Goal: Contribute content

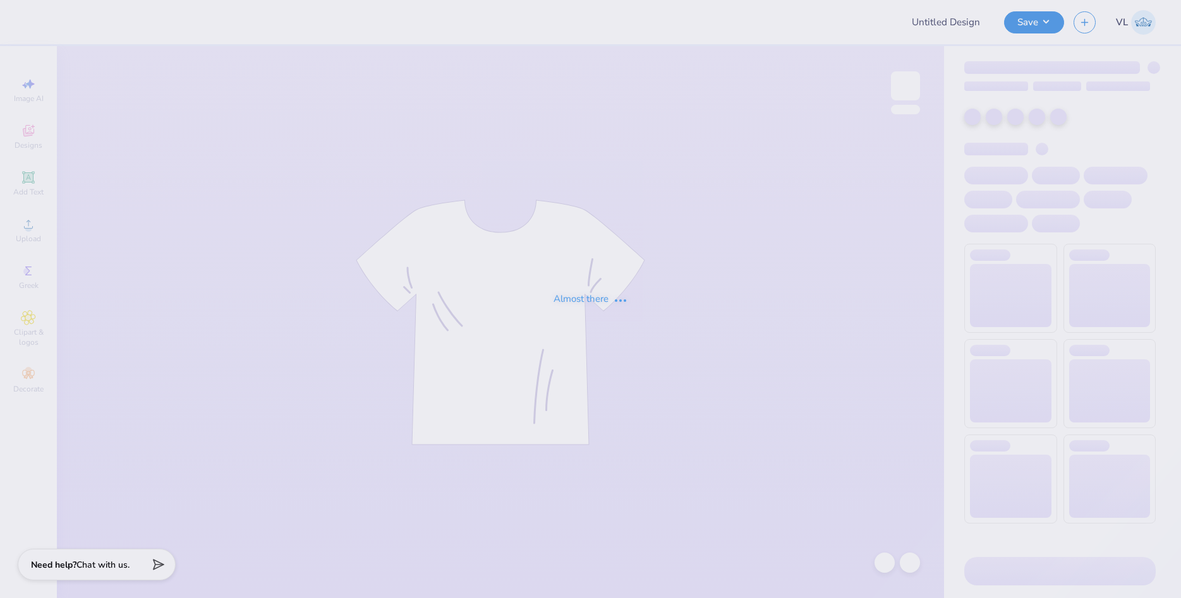
type input "Laf Pi Phi Parents Weekend"
type input "60"
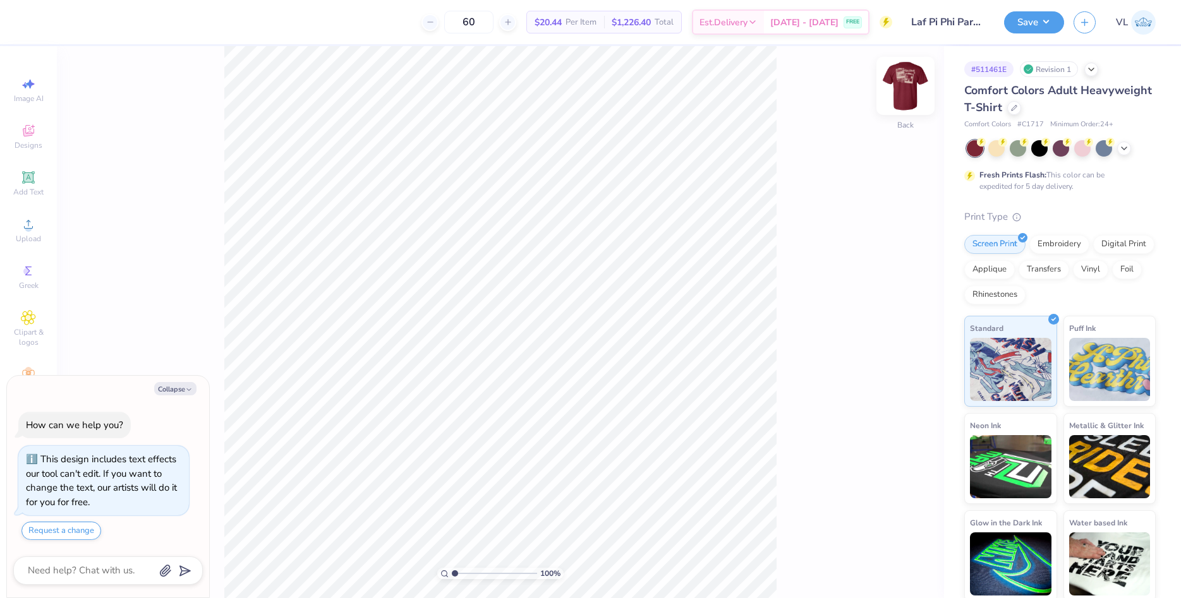
click at [908, 89] on img at bounding box center [905, 86] width 51 height 51
click at [27, 233] on div "Upload" at bounding box center [28, 230] width 44 height 37
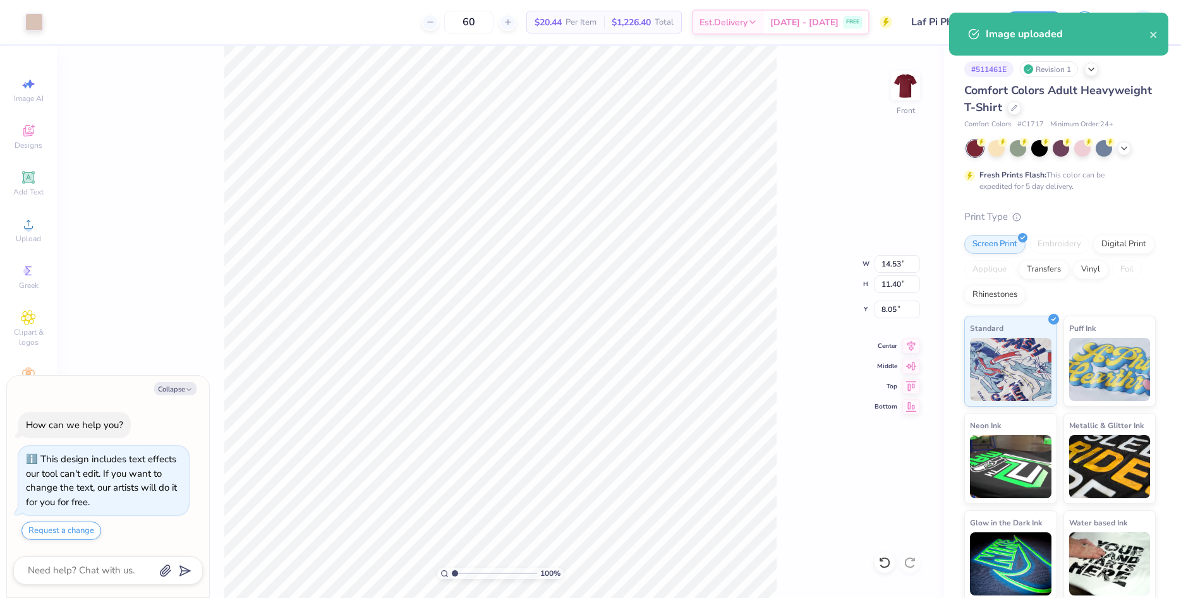
type textarea "x"
click at [890, 271] on input "14.53" at bounding box center [896, 264] width 45 height 18
type input "12"
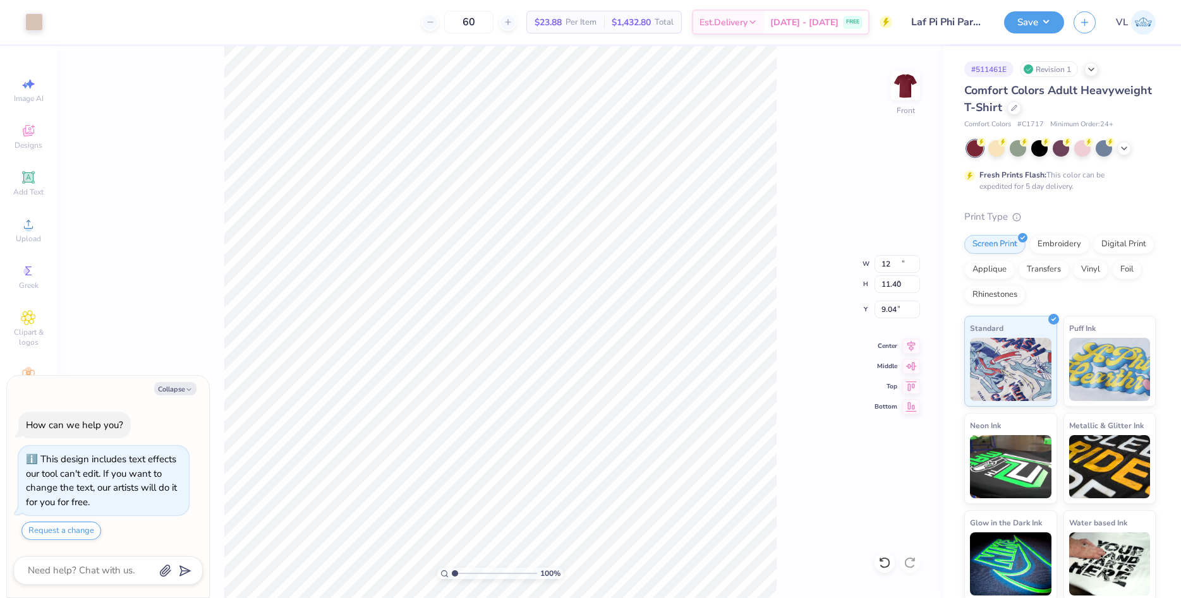
type textarea "x"
type input "12.00"
type input "9.41"
click at [894, 308] on input "9.04" at bounding box center [896, 310] width 45 height 18
type input "3"
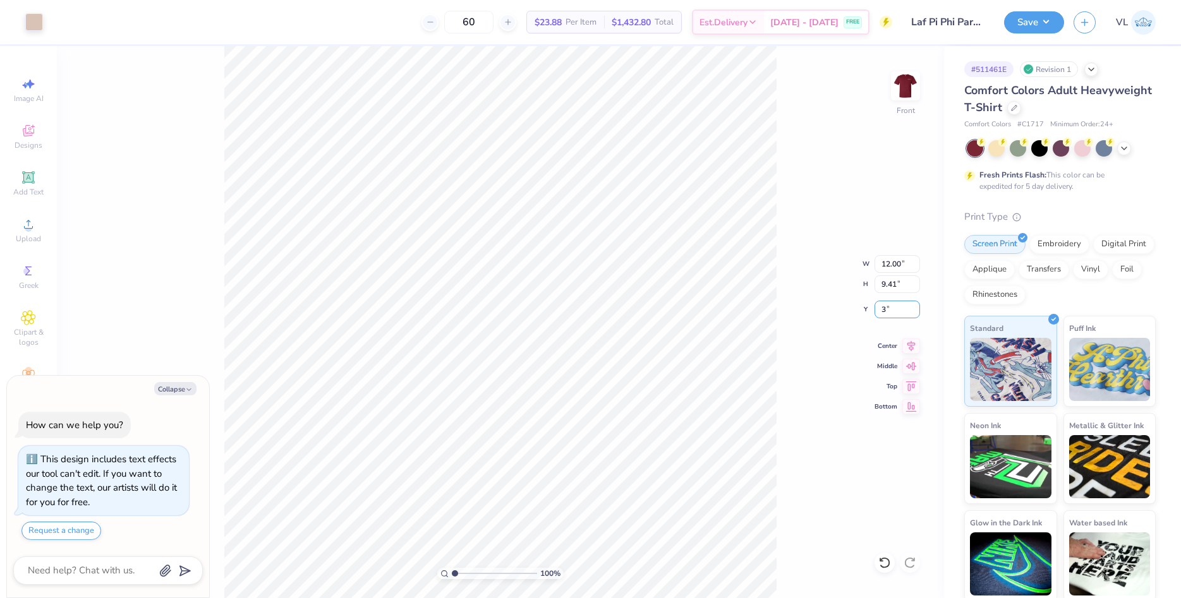
type textarea "x"
type input "3.00"
click at [1047, 27] on button "Save" at bounding box center [1034, 20] width 60 height 22
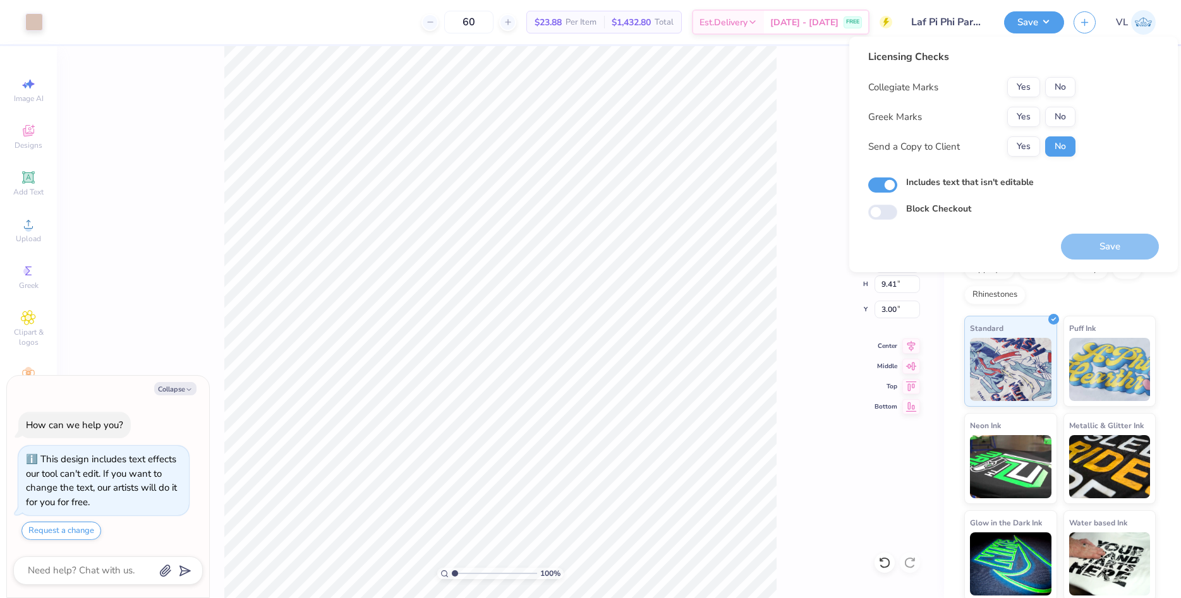
click at [1033, 128] on div "Collegiate Marks Yes No Greek Marks Yes No Send a Copy to Client Yes No" at bounding box center [971, 117] width 207 height 80
click at [1031, 122] on button "Yes" at bounding box center [1023, 117] width 33 height 20
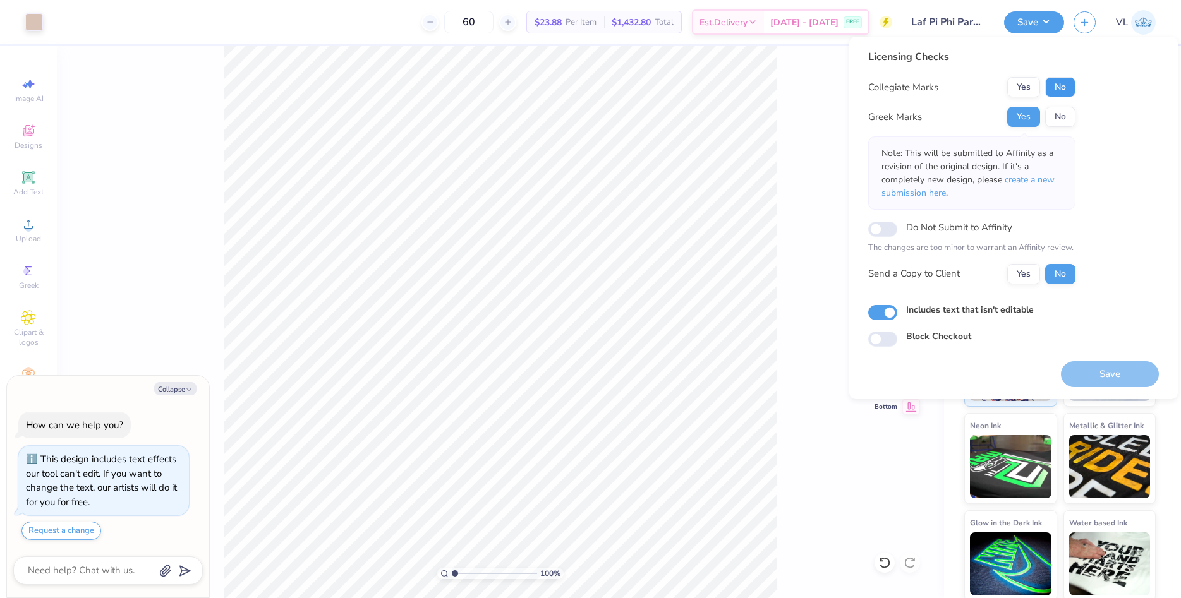
click at [1061, 83] on button "No" at bounding box center [1060, 87] width 30 height 20
click at [1124, 371] on button "Save" at bounding box center [1110, 374] width 98 height 26
type textarea "x"
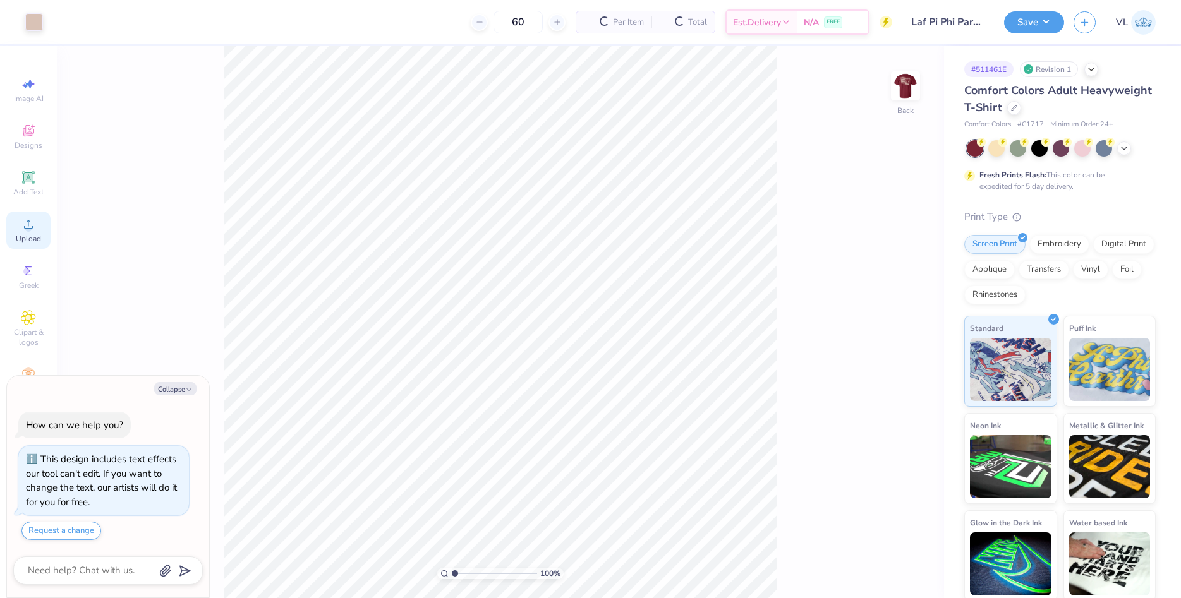
click at [28, 226] on circle at bounding box center [28, 228] width 7 height 7
type textarea "x"
click at [895, 102] on div "Back" at bounding box center [905, 93] width 29 height 45
